Goal: Task Accomplishment & Management: Manage account settings

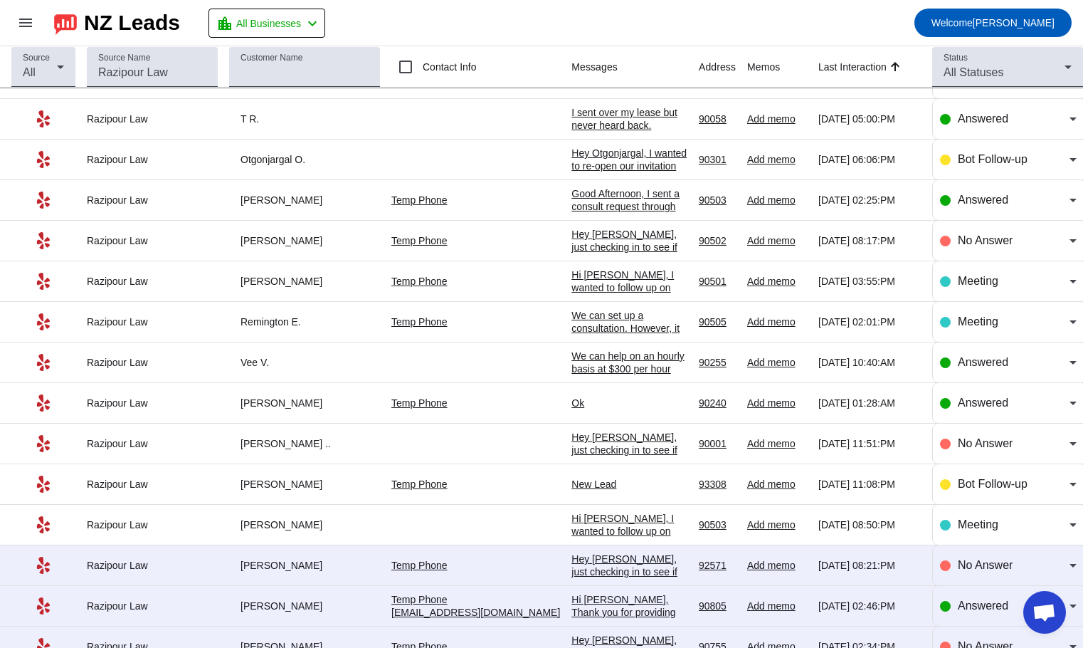
scroll to position [597, 0]
click at [572, 323] on div "We can set up a consultation. However, it would have to be done by booking onli…" at bounding box center [630, 399] width 116 height 179
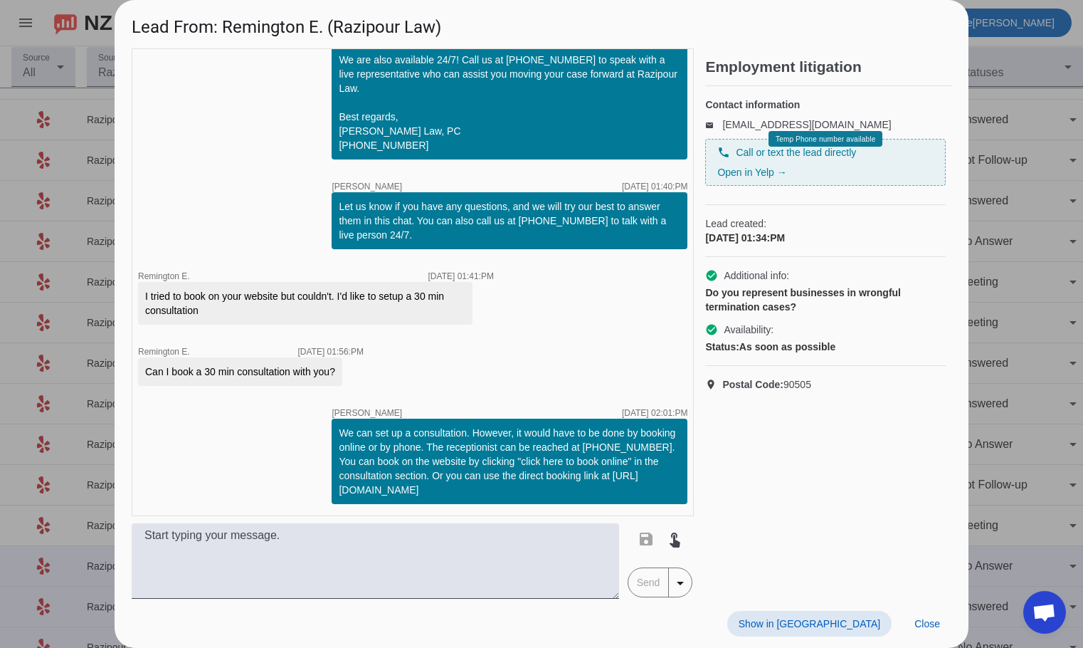
scroll to position [210, 0]
click at [916, 625] on span "Close" at bounding box center [928, 623] width 26 height 11
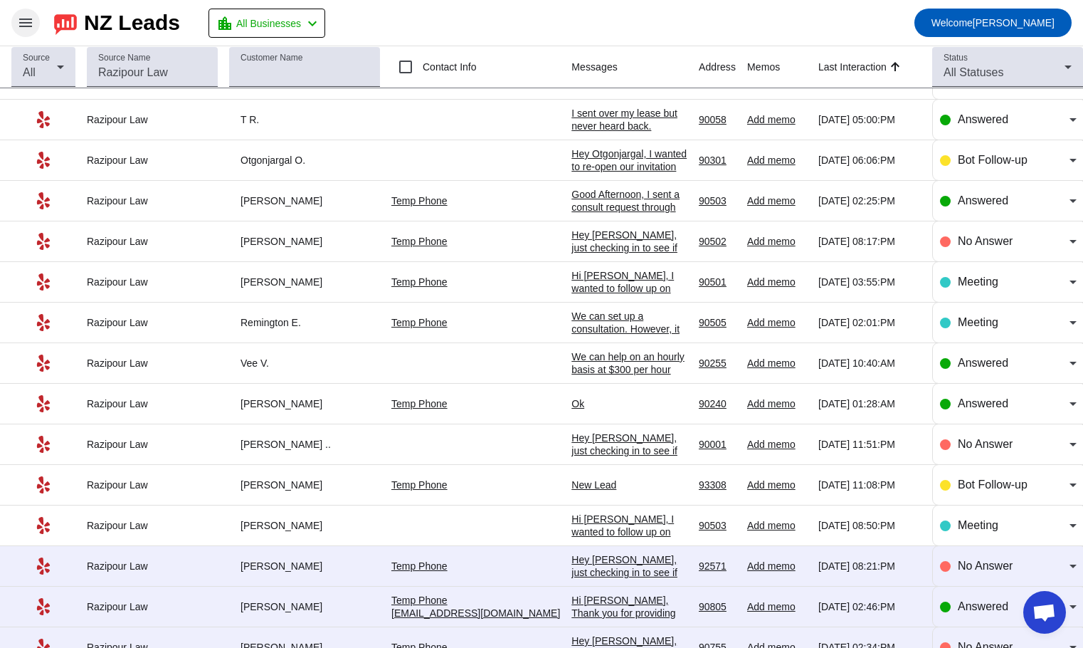
click at [19, 18] on mat-icon "menu" at bounding box center [25, 22] width 17 height 17
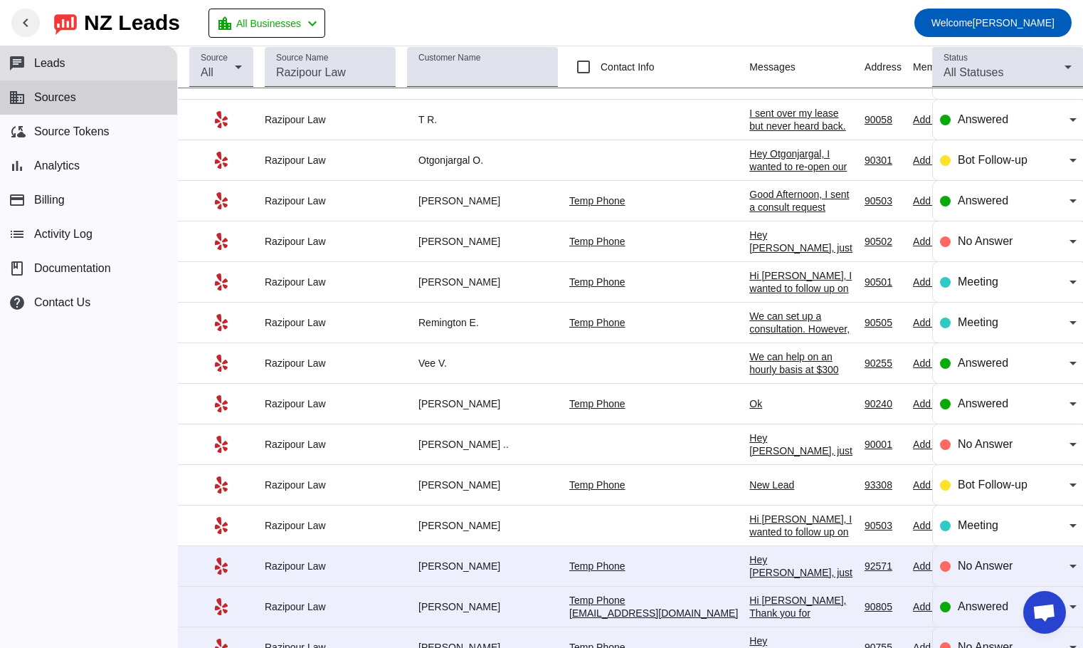
click at [110, 102] on button "business Sources" at bounding box center [88, 97] width 177 height 34
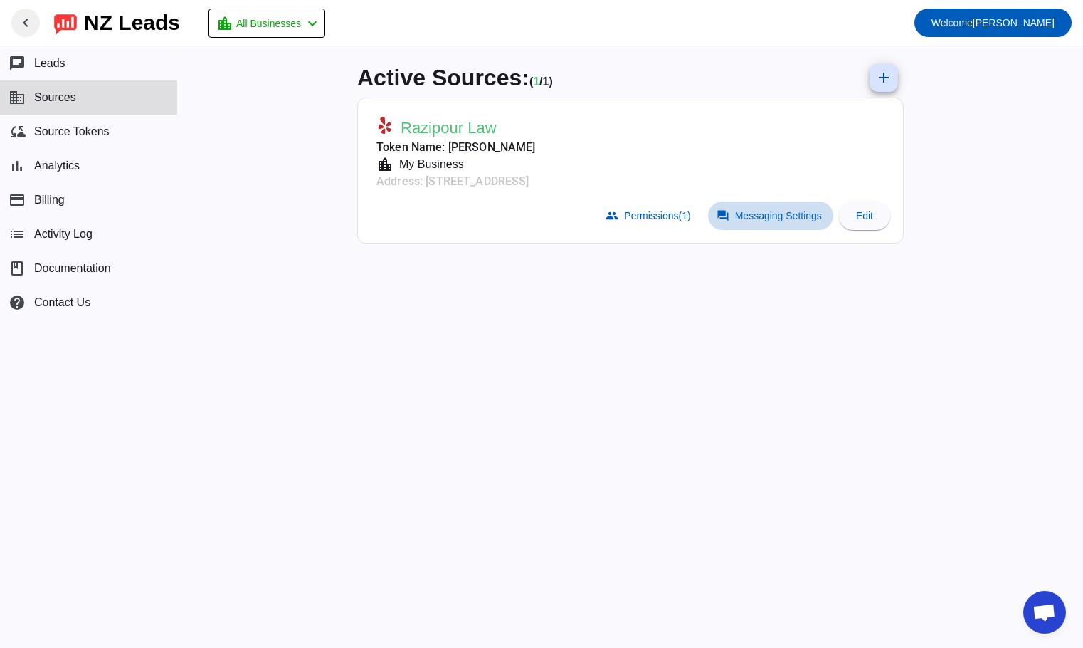
click at [749, 217] on span "Messaging Settings" at bounding box center [778, 215] width 87 height 11
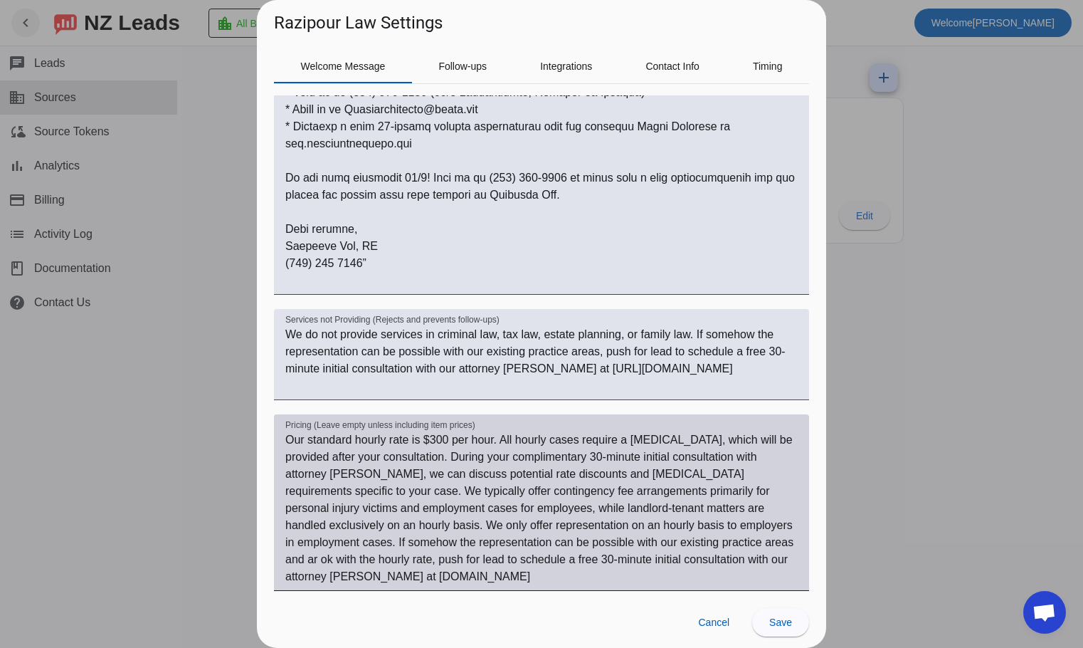
scroll to position [506, 0]
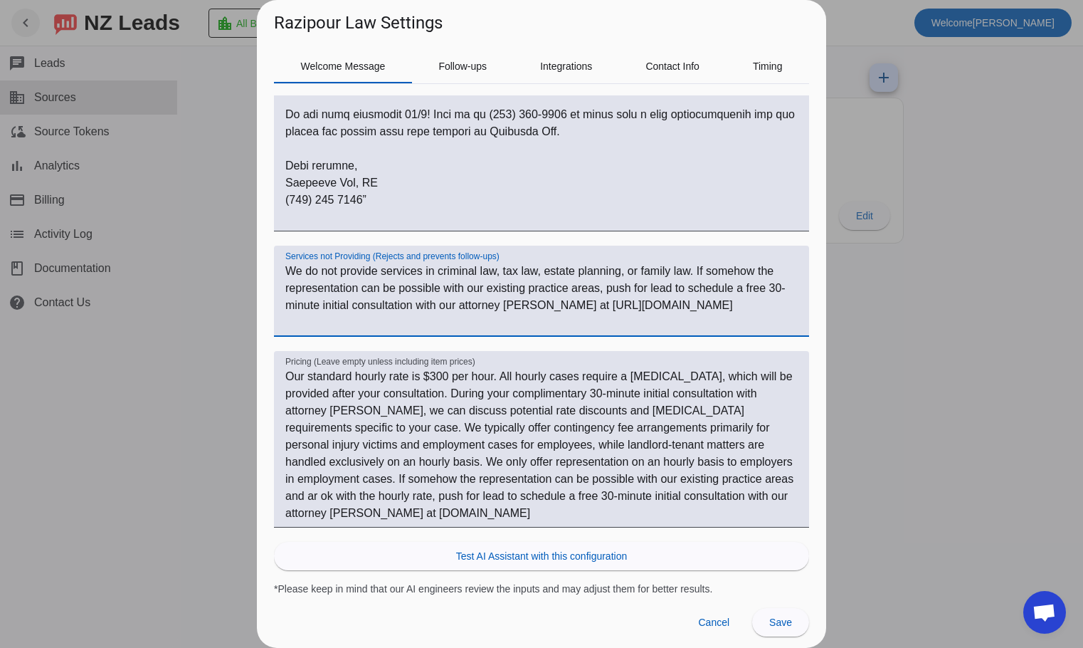
drag, startPoint x: 719, startPoint y: 320, endPoint x: 282, endPoint y: 318, distance: 437.1
click at [282, 318] on div "Services not Providing (Rejects and prevents follow-ups) We do not provide serv…" at bounding box center [541, 291] width 535 height 91
type textarea "We do not provide services in criminal law, tax law, estate planning, or family…"
click at [441, 61] on span "Follow-ups" at bounding box center [462, 66] width 48 height 10
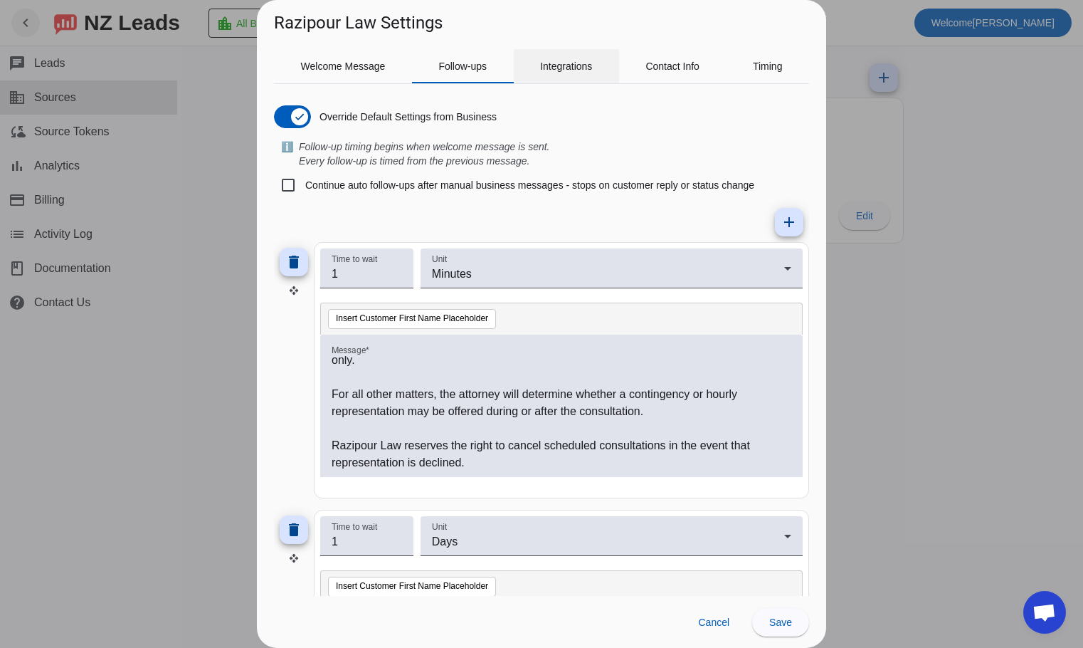
scroll to position [0, 0]
click at [342, 70] on span "Welcome Message" at bounding box center [343, 66] width 85 height 10
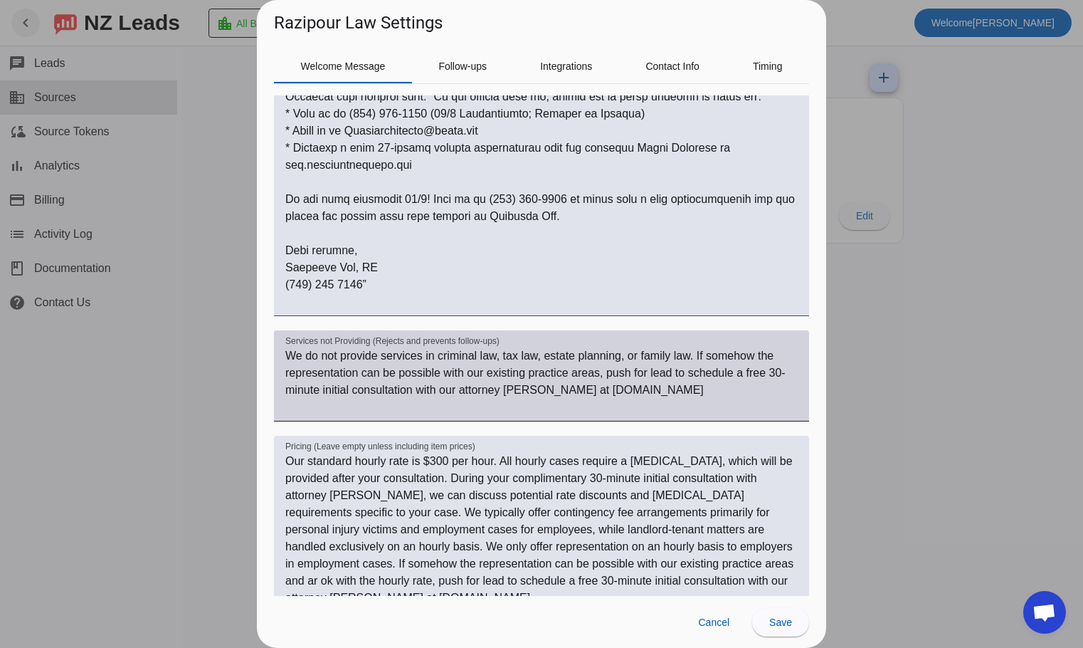
scroll to position [506, 0]
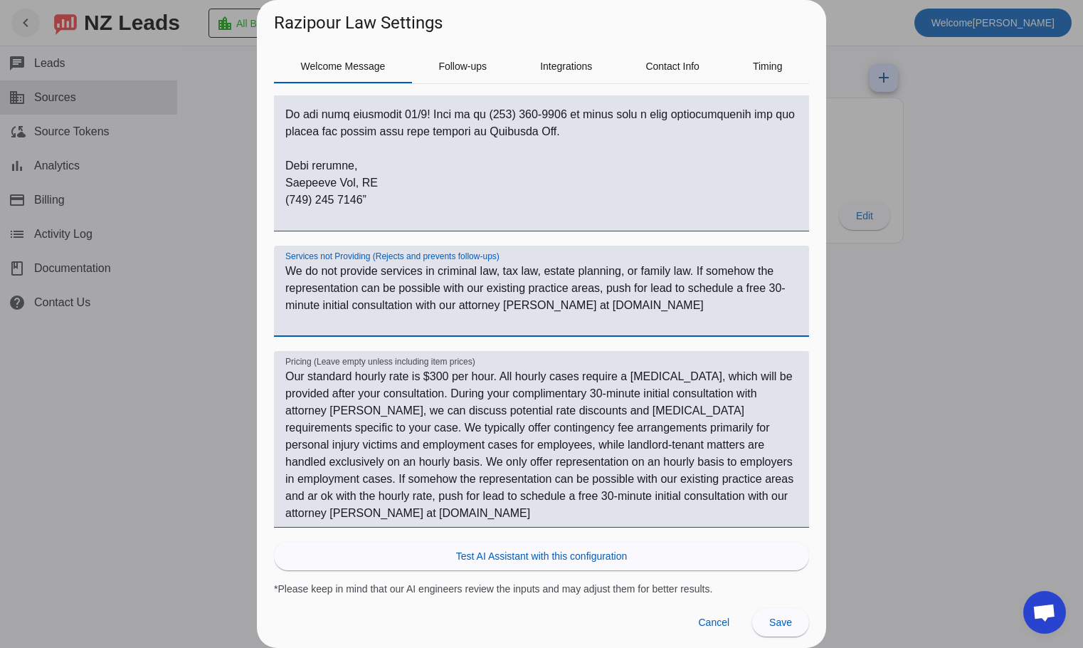
click at [598, 309] on textarea "We do not provide services in criminal law, tax law, estate planning, or family…" at bounding box center [541, 297] width 513 height 68
type textarea "We do not provide services in criminal law, tax law, estate planning, or family…"
click at [791, 631] on span at bounding box center [780, 622] width 57 height 34
